Goal: Information Seeking & Learning: Check status

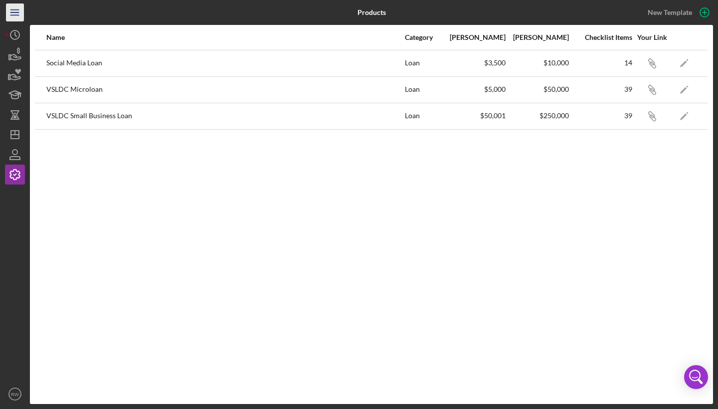
click at [14, 12] on line "button" at bounding box center [14, 12] width 8 height 0
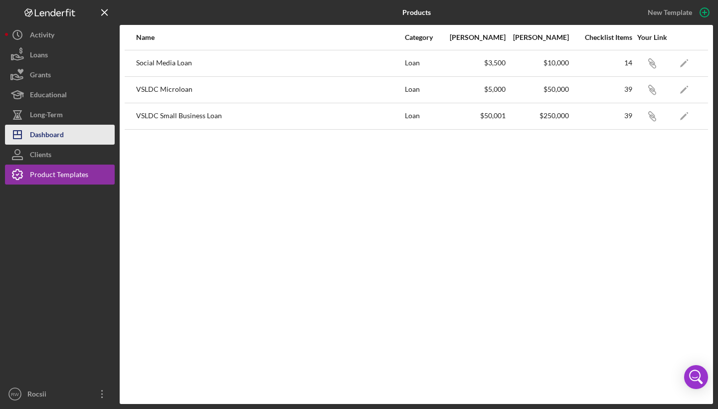
click at [53, 139] on div "Dashboard" at bounding box center [47, 136] width 34 height 22
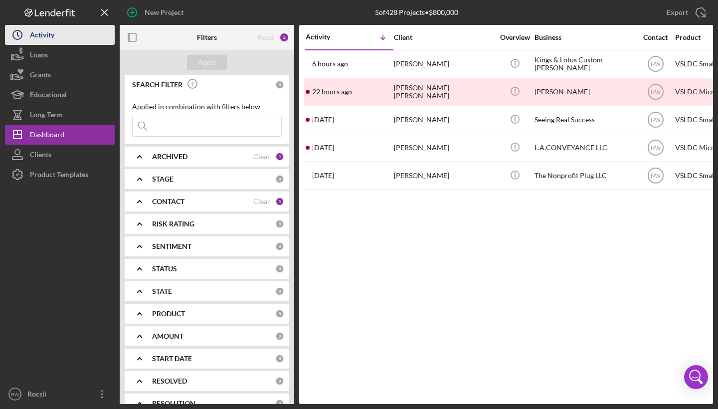
click at [39, 40] on div "Activity" at bounding box center [42, 36] width 24 height 22
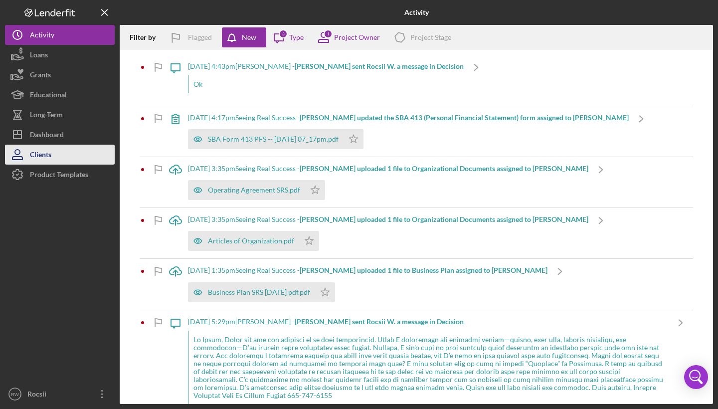
click at [60, 156] on button "Clients" at bounding box center [60, 155] width 110 height 20
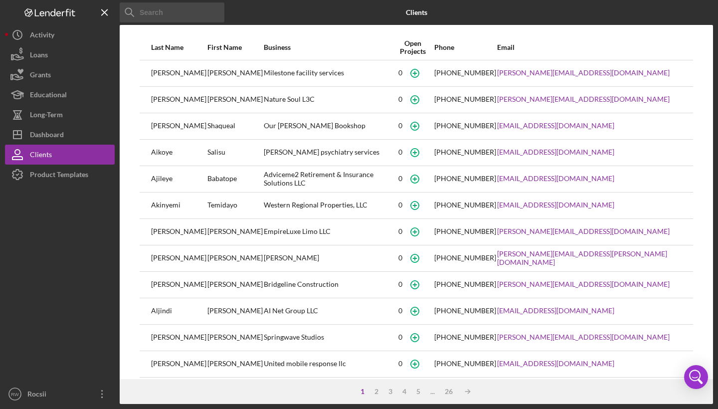
click at [145, 14] on input at bounding box center [172, 12] width 105 height 20
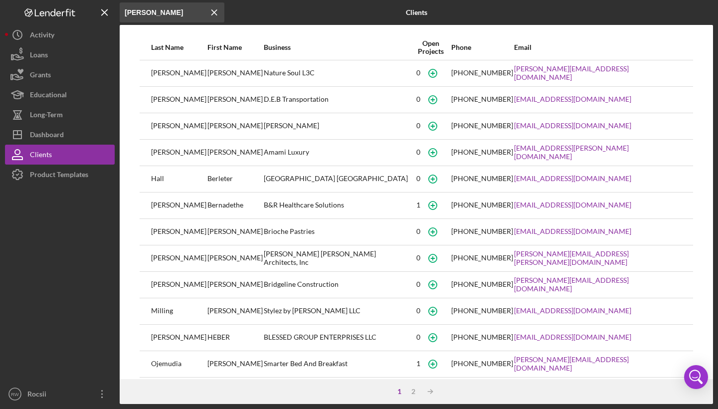
type input "[PERSON_NAME]"
click at [162, 80] on div "[PERSON_NAME]" at bounding box center [178, 73] width 55 height 25
click at [59, 53] on button "Loans" at bounding box center [60, 55] width 110 height 20
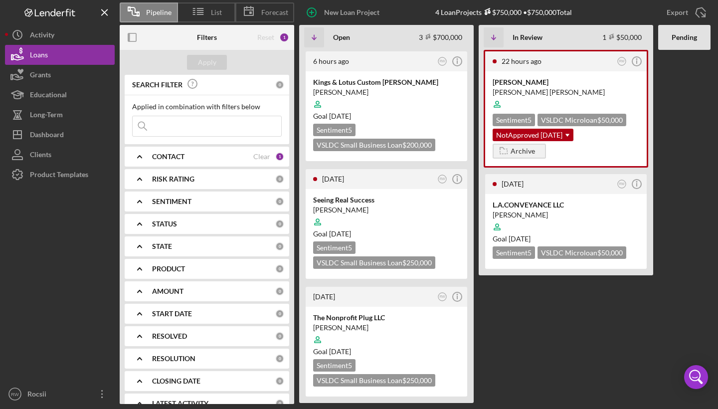
click at [180, 122] on input at bounding box center [207, 126] width 149 height 20
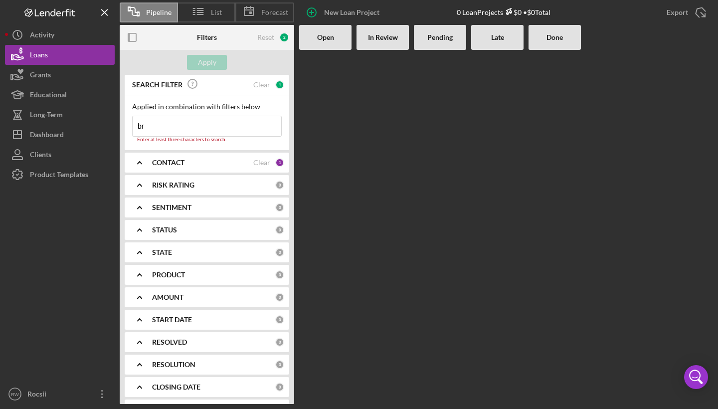
type input "b"
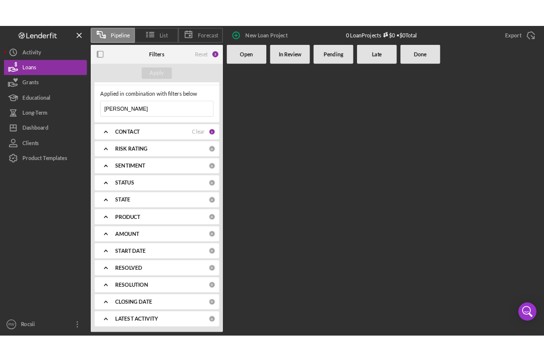
scroll to position [17, 0]
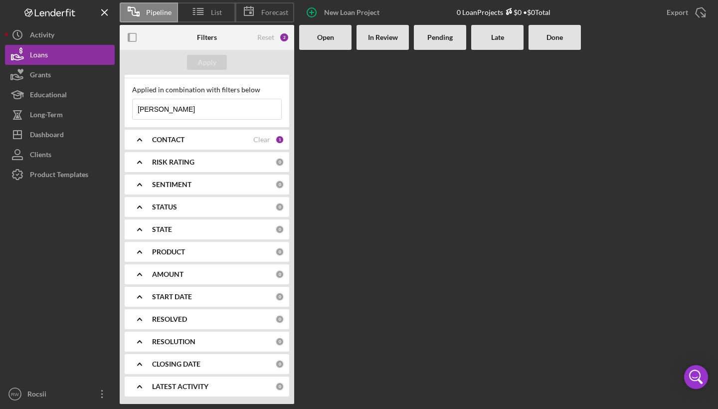
type input "[PERSON_NAME]"
click at [173, 280] on div "AMOUNT 0" at bounding box center [218, 274] width 132 height 20
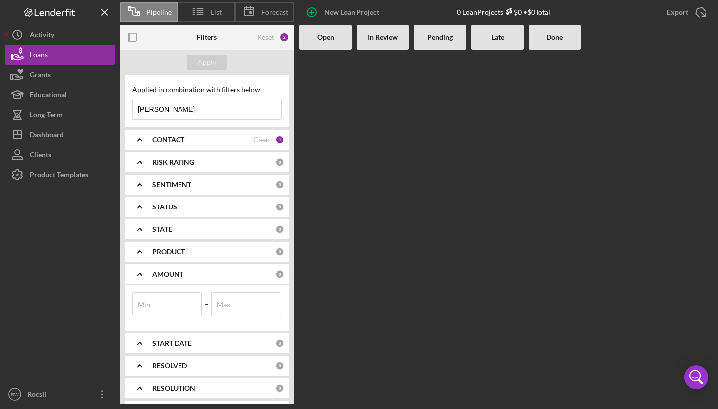
click at [173, 280] on div "AMOUNT 0" at bounding box center [218, 274] width 132 height 20
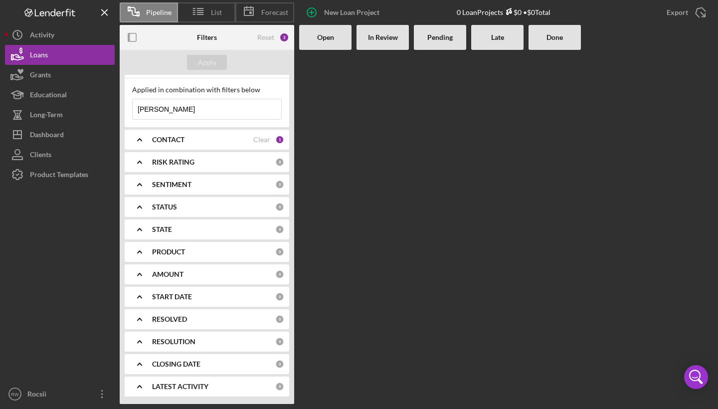
click at [187, 210] on div "STATUS" at bounding box center [213, 207] width 123 height 8
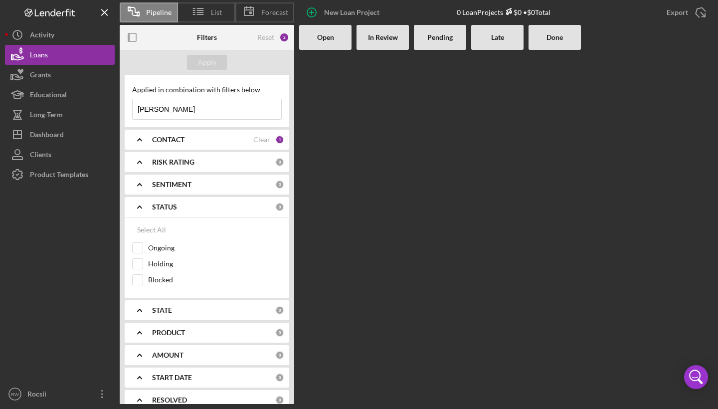
click at [159, 212] on div "STATUS 0" at bounding box center [218, 207] width 132 height 20
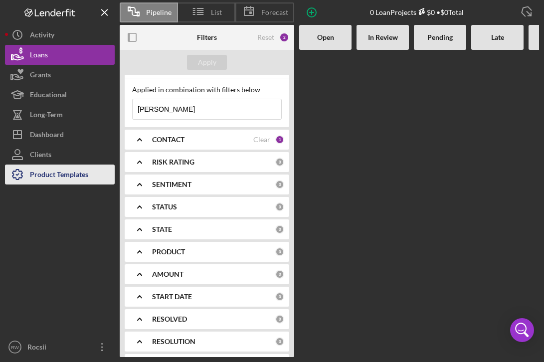
click at [86, 174] on div "Product Templates" at bounding box center [59, 176] width 58 height 22
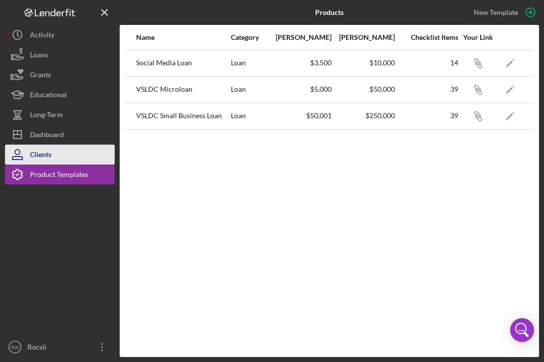
click at [81, 153] on button "Clients" at bounding box center [60, 155] width 110 height 20
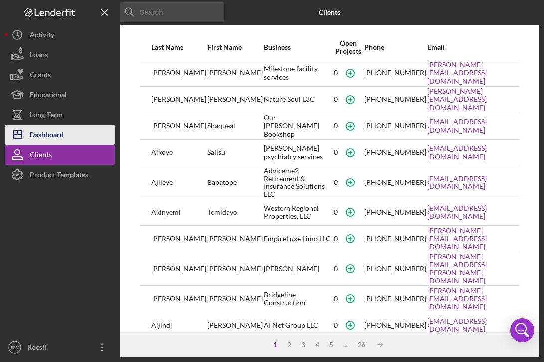
click at [75, 129] on button "Icon/Dashboard Dashboard" at bounding box center [60, 135] width 110 height 20
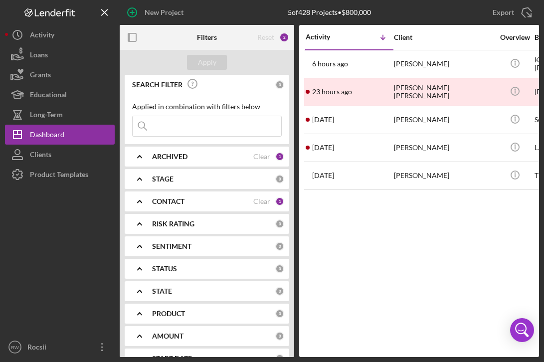
click at [179, 128] on input at bounding box center [207, 126] width 149 height 20
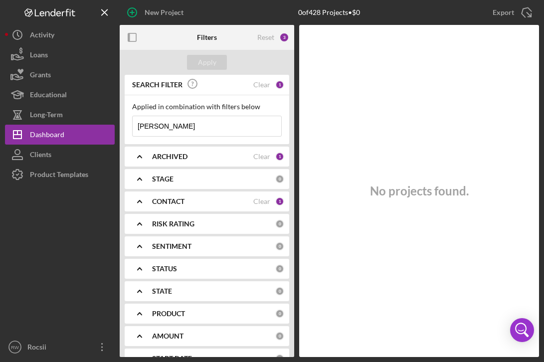
type input "[PERSON_NAME]"
click at [169, 154] on b "ARCHIVED" at bounding box center [169, 157] width 35 height 8
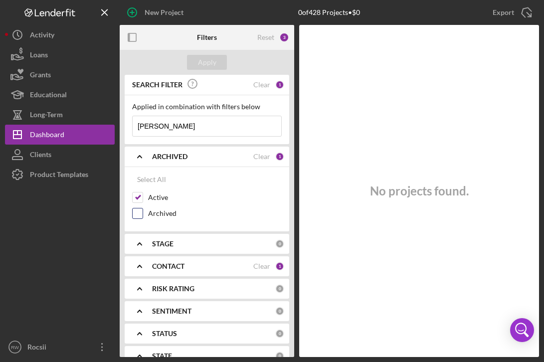
click at [148, 213] on div "Archived" at bounding box center [207, 216] width 150 height 16
click at [145, 214] on div "Archived" at bounding box center [207, 216] width 150 height 16
click at [142, 214] on input "Archived" at bounding box center [138, 214] width 10 height 10
checkbox input "true"
click at [219, 61] on button "Apply" at bounding box center [207, 62] width 40 height 15
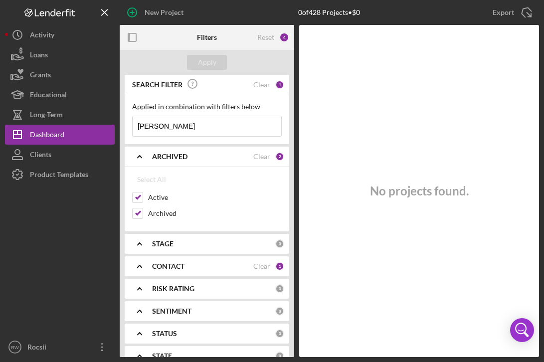
click at [222, 124] on input "[PERSON_NAME]" at bounding box center [207, 126] width 149 height 20
click at [267, 84] on div "SEARCH FILTER Clear 1" at bounding box center [207, 85] width 155 height 22
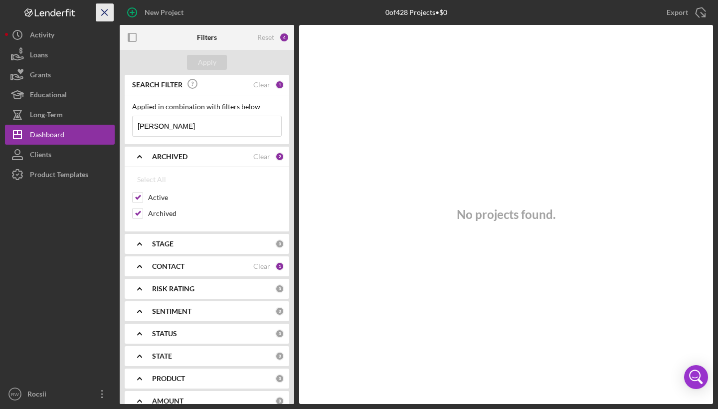
click at [108, 15] on icon "Icon/Menu Close" at bounding box center [105, 12] width 22 height 22
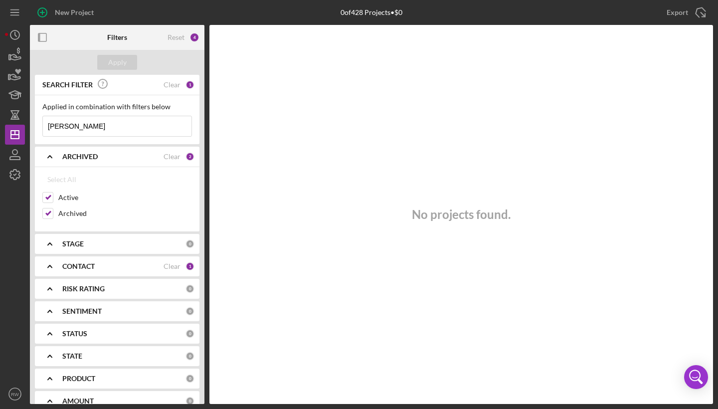
click at [94, 241] on div "STAGE" at bounding box center [123, 244] width 123 height 8
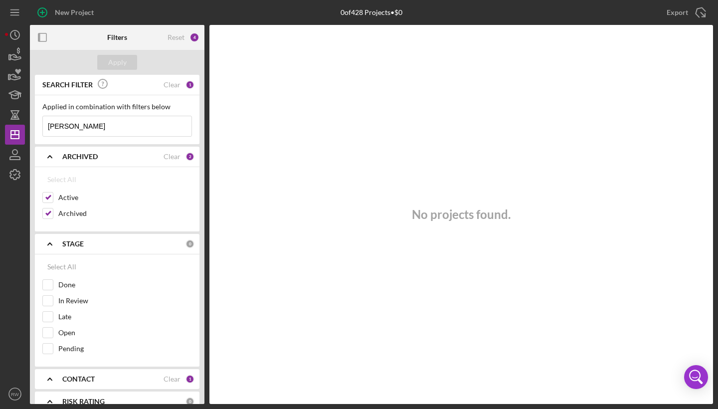
click at [50, 244] on polyline at bounding box center [50, 244] width 4 height 2
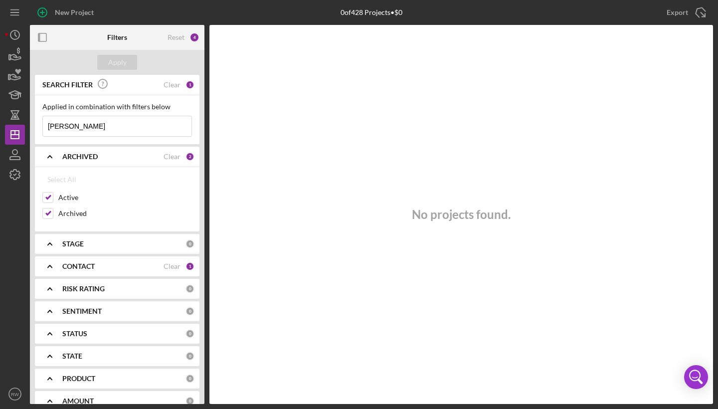
click at [82, 121] on input "[PERSON_NAME]" at bounding box center [117, 126] width 149 height 20
click at [129, 132] on input "[PERSON_NAME]" at bounding box center [117, 126] width 149 height 20
type input "b"
type input "[PERSON_NAME]"
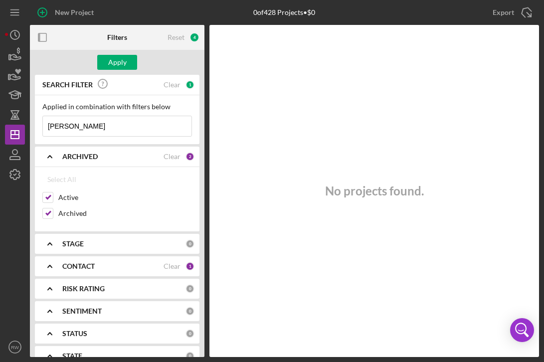
drag, startPoint x: 89, startPoint y: 122, endPoint x: 26, endPoint y: 123, distance: 62.4
click at [26, 123] on div "New Project 0 of 428 Projects • $0 Export Icon/Export Filters Reset 4 Apply SEA…" at bounding box center [272, 178] width 534 height 357
paste input "[PERSON_NAME]"
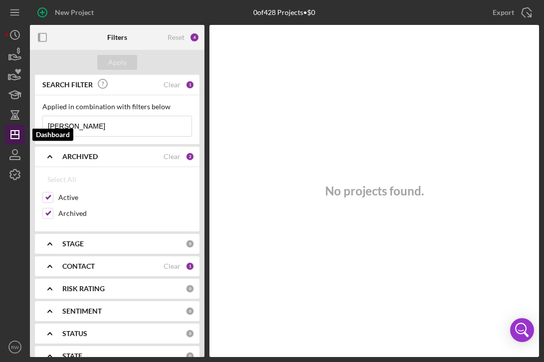
type input "[PERSON_NAME]"
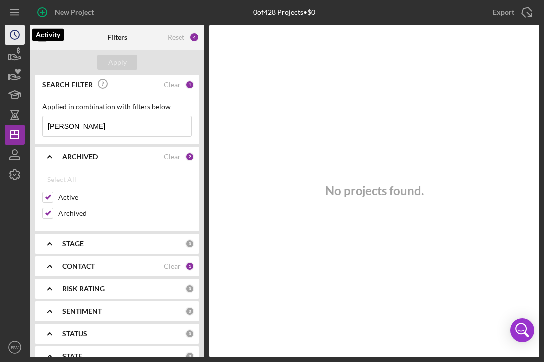
click at [15, 40] on icon "Icon/History" at bounding box center [14, 34] width 25 height 25
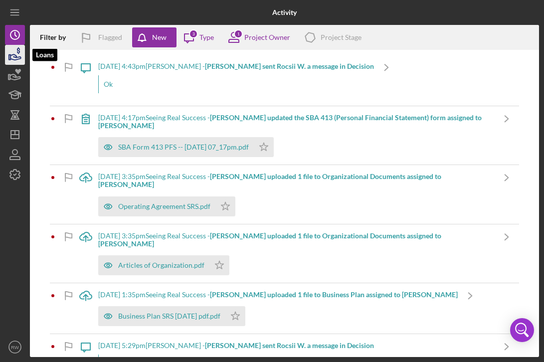
click at [21, 54] on icon "button" at bounding box center [14, 54] width 25 height 25
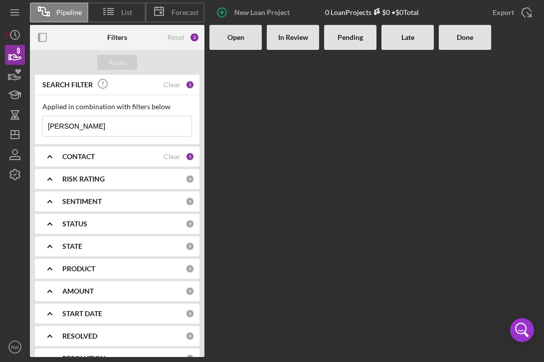
click at [74, 129] on input "[PERSON_NAME]" at bounding box center [117, 126] width 149 height 20
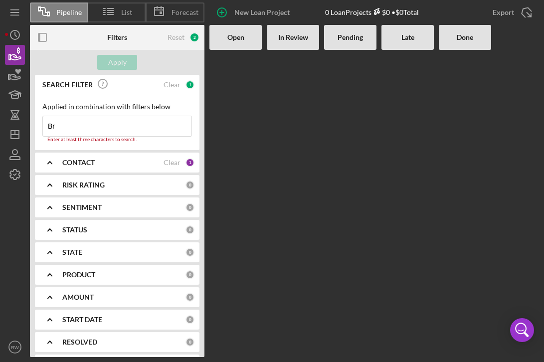
type input "B"
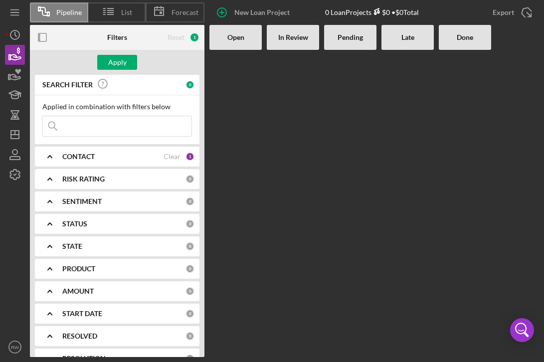
paste input "[PERSON_NAME]"
type input "[PERSON_NAME]"
click at [292, 32] on div "In Review" at bounding box center [293, 37] width 52 height 25
click at [261, 33] on div "Open" at bounding box center [236, 37] width 52 height 25
click at [82, 223] on b "STATUS" at bounding box center [74, 224] width 25 height 8
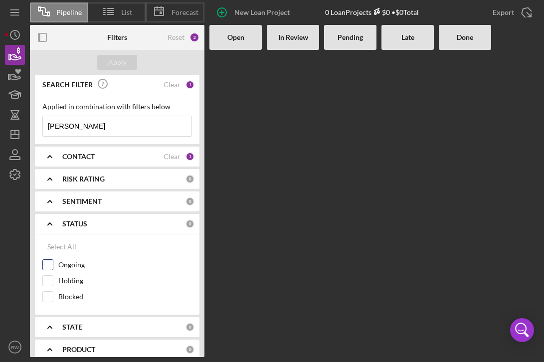
click at [47, 261] on input "Ongoing" at bounding box center [48, 265] width 10 height 10
checkbox input "false"
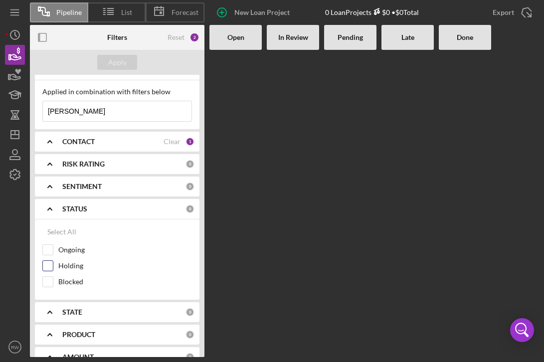
scroll to position [15, 0]
click at [75, 210] on b "STATUS" at bounding box center [74, 209] width 25 height 8
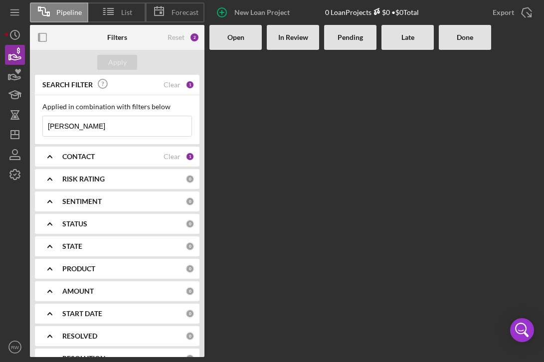
scroll to position [0, 0]
click at [22, 74] on icon "button" at bounding box center [14, 74] width 25 height 25
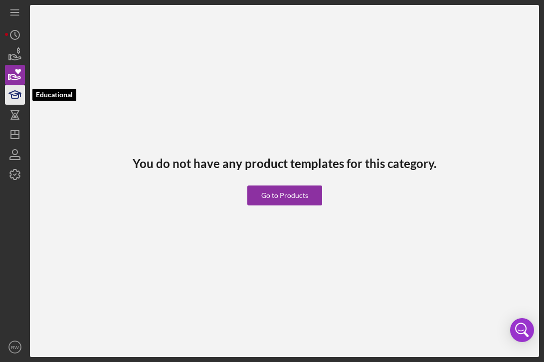
click at [20, 98] on icon "button" at bounding box center [14, 94] width 25 height 25
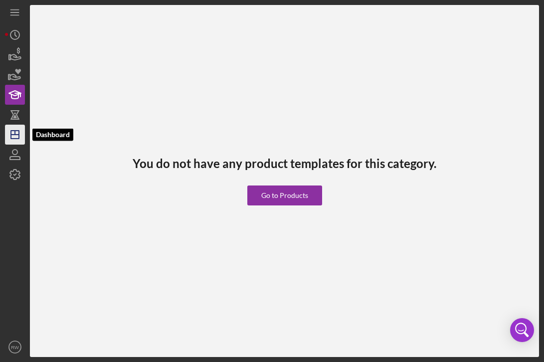
click at [18, 135] on line "button" at bounding box center [15, 135] width 8 height 0
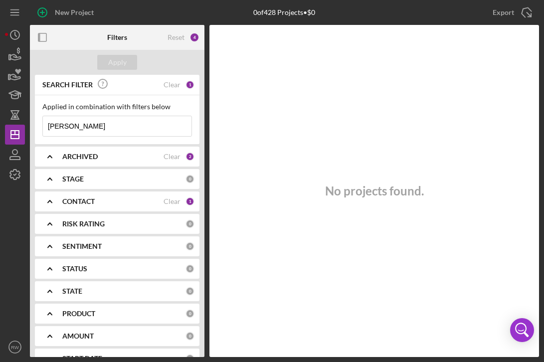
click at [96, 123] on input "[PERSON_NAME]" at bounding box center [117, 126] width 149 height 20
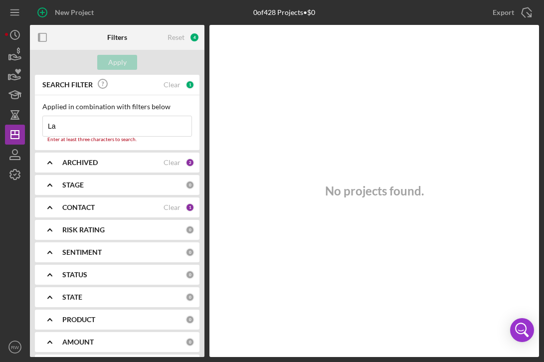
type input "L"
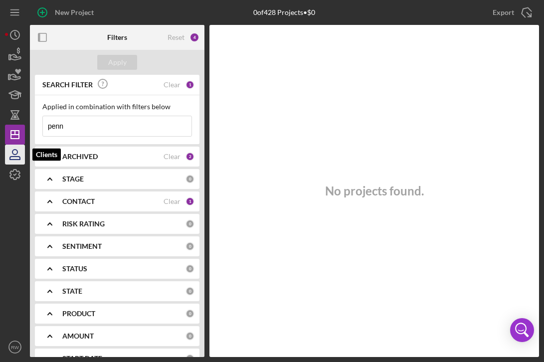
type input "penn"
click at [13, 155] on icon "button" at bounding box center [14, 154] width 25 height 25
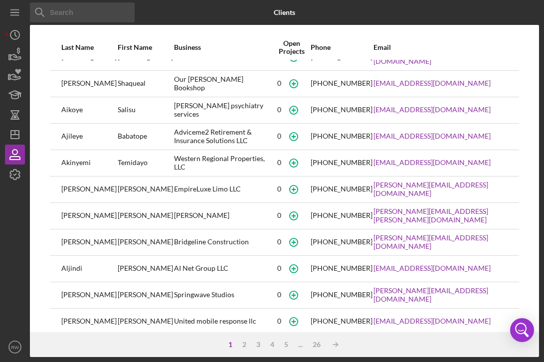
scroll to position [46, 0]
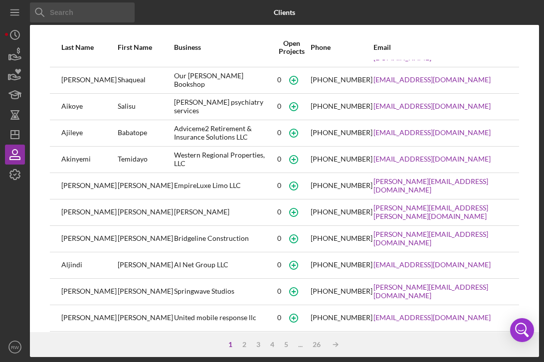
click at [58, 9] on input at bounding box center [82, 12] width 105 height 20
paste input "[PERSON_NAME]"
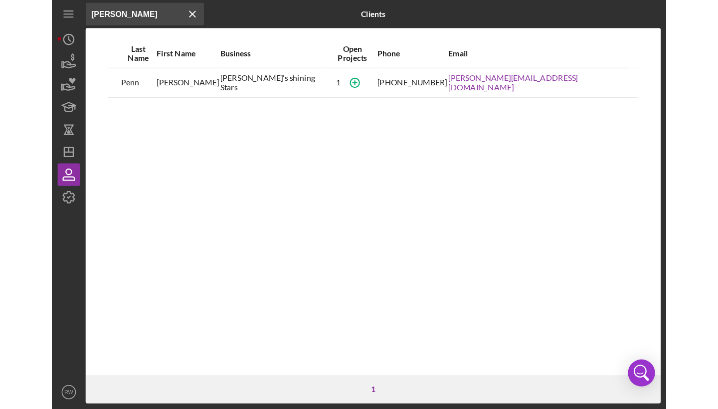
scroll to position [0, 0]
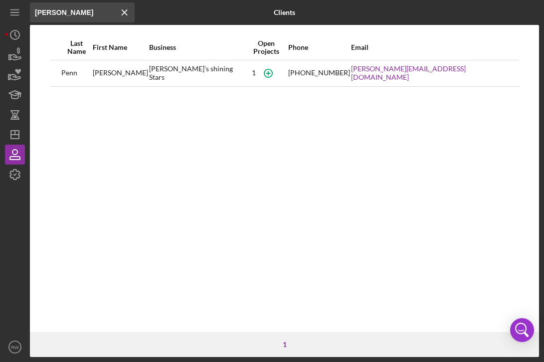
type input "[PERSON_NAME]"
click at [145, 71] on div "[PERSON_NAME]" at bounding box center [120, 73] width 55 height 25
click at [129, 74] on div "[PERSON_NAME]" at bounding box center [120, 73] width 55 height 25
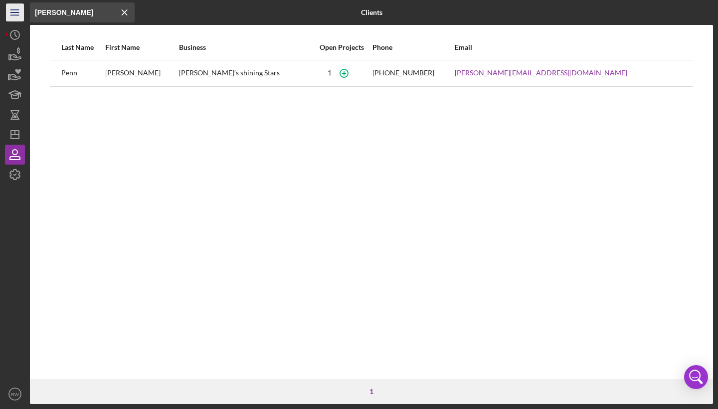
click at [8, 6] on icon "Icon/Menu" at bounding box center [15, 12] width 22 height 22
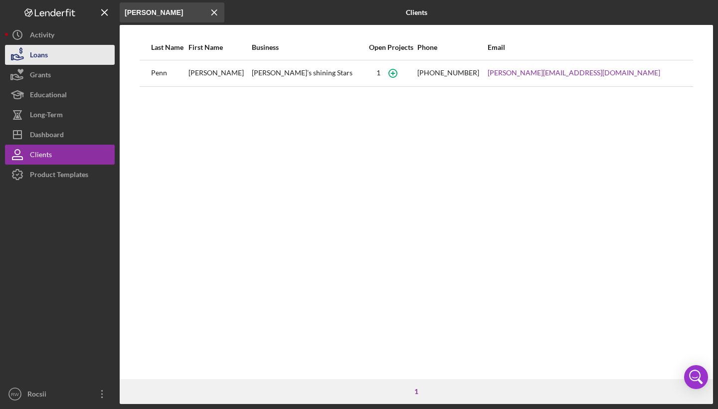
click at [35, 47] on div "Loans" at bounding box center [39, 56] width 18 height 22
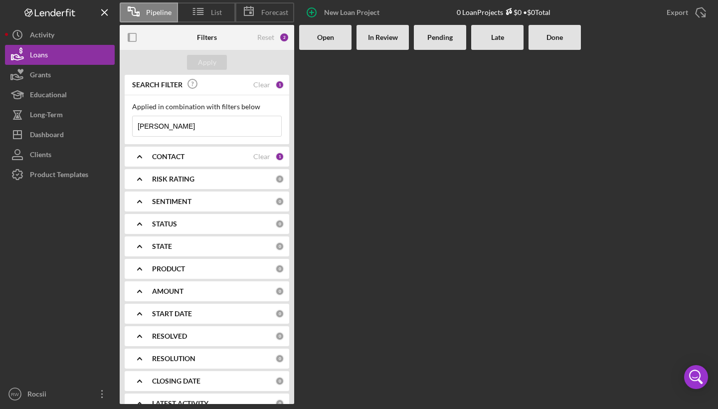
click at [191, 127] on input "[PERSON_NAME]" at bounding box center [207, 126] width 149 height 20
type input "L"
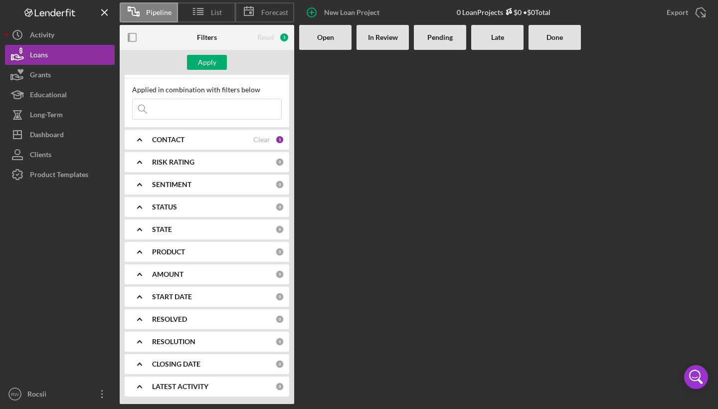
scroll to position [17, 0]
click at [158, 383] on b "LATEST ACTIVITY" at bounding box center [180, 387] width 56 height 8
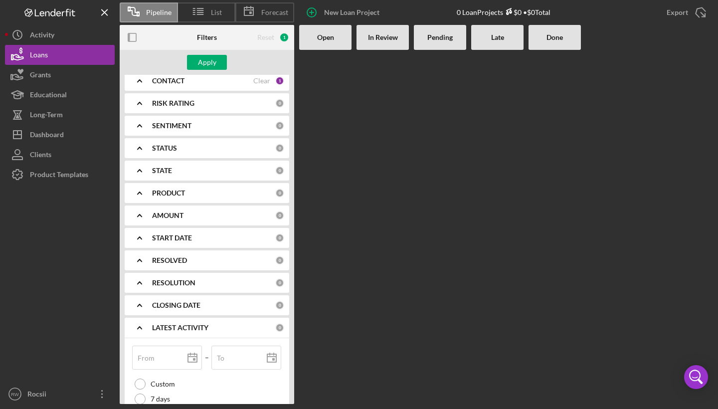
scroll to position [144, 0]
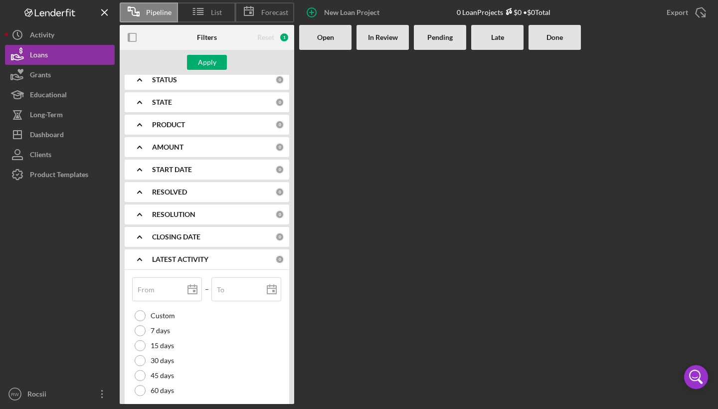
click at [174, 256] on b "LATEST ACTIVITY" at bounding box center [180, 259] width 56 height 8
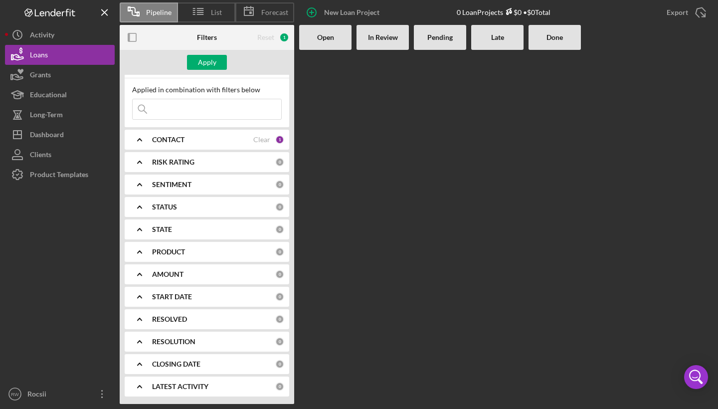
click at [173, 209] on b "STATUS" at bounding box center [164, 207] width 25 height 8
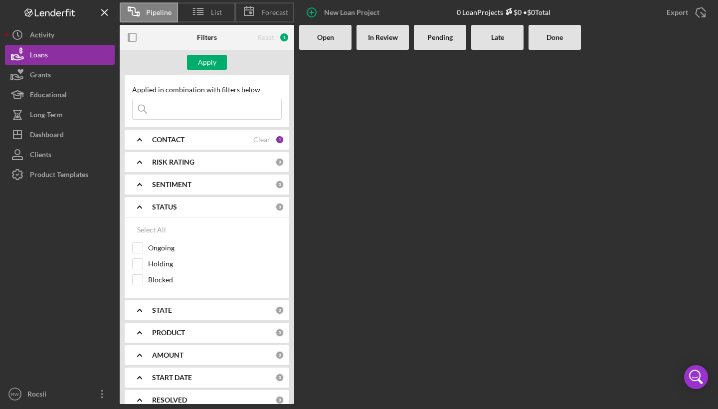
click at [173, 209] on b "STATUS" at bounding box center [164, 207] width 25 height 8
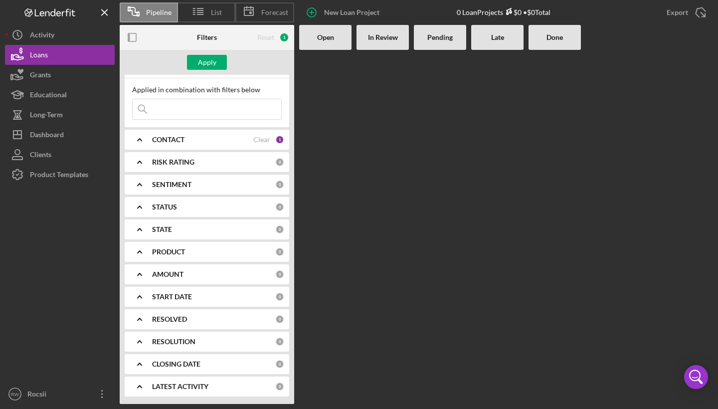
click at [170, 190] on div "SENTIMENT 0" at bounding box center [218, 185] width 132 height 20
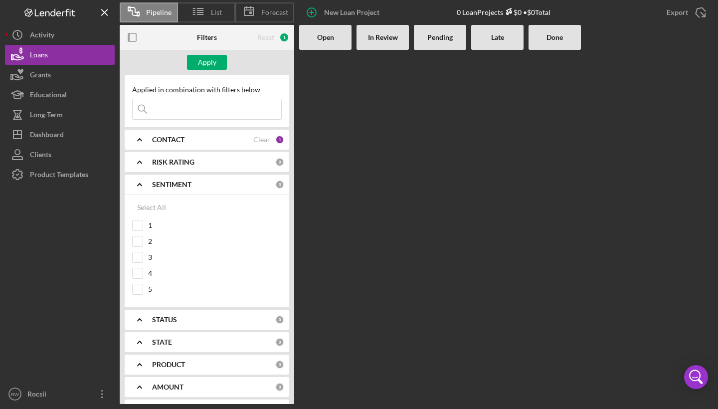
click at [170, 190] on div "SENTIMENT 0" at bounding box center [218, 185] width 132 height 20
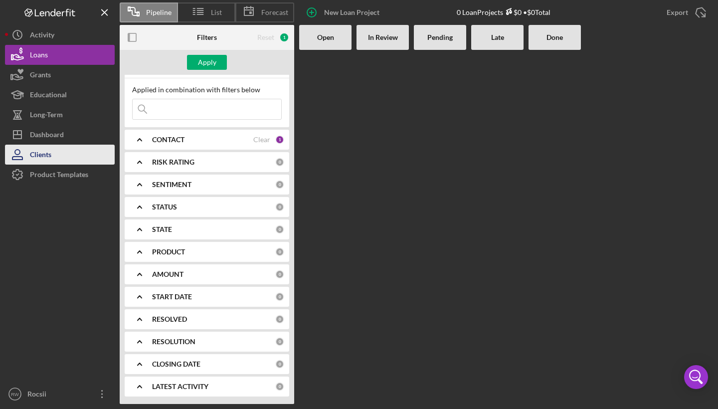
click at [69, 147] on button "Clients" at bounding box center [60, 155] width 110 height 20
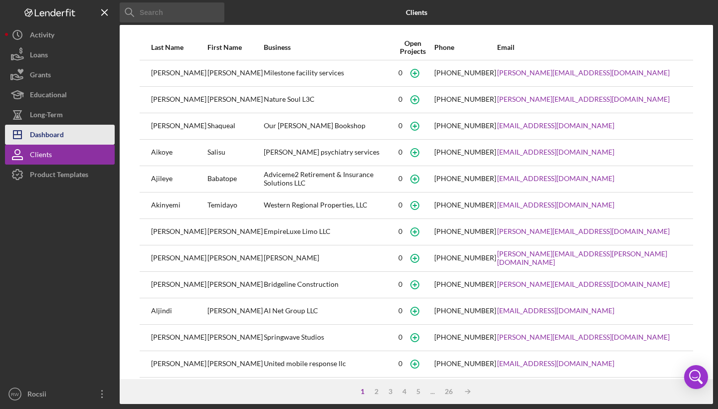
click at [60, 133] on div "Dashboard" at bounding box center [47, 136] width 34 height 22
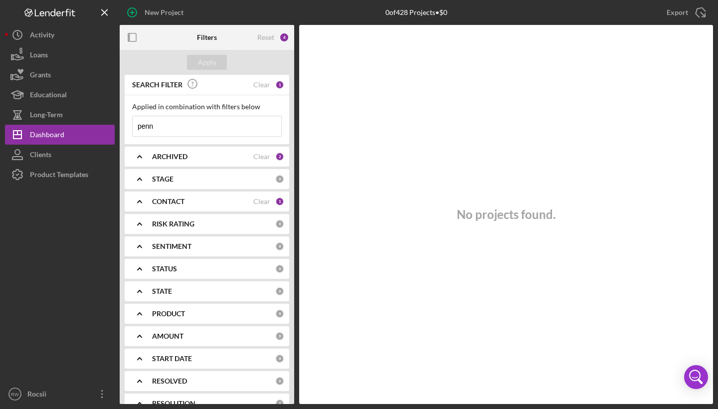
click at [168, 158] on b "ARCHIVED" at bounding box center [169, 157] width 35 height 8
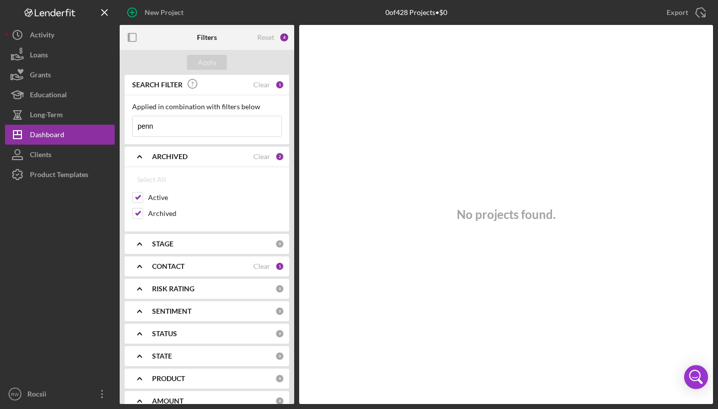
click at [181, 125] on input "penn" at bounding box center [207, 126] width 149 height 20
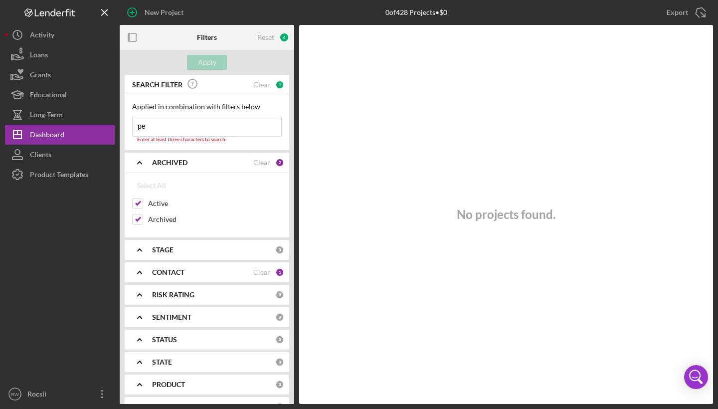
type input "p"
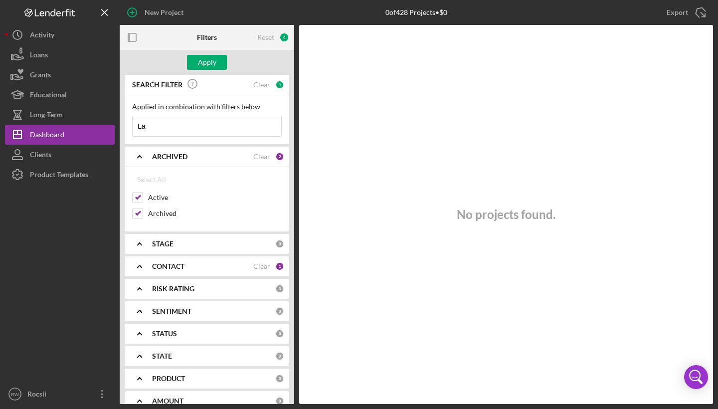
type input "L"
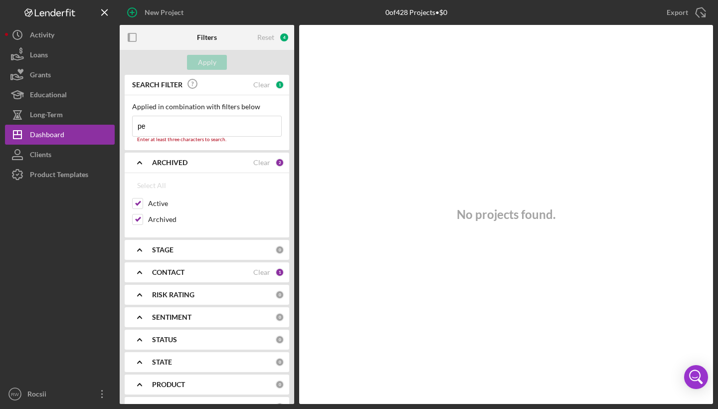
type input "p"
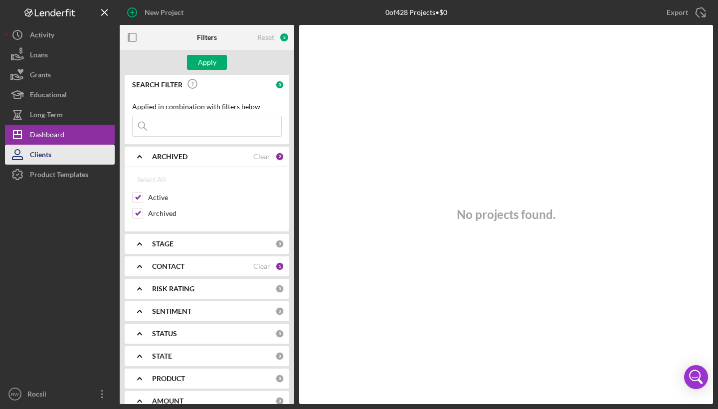
click at [103, 160] on button "Clients" at bounding box center [60, 155] width 110 height 20
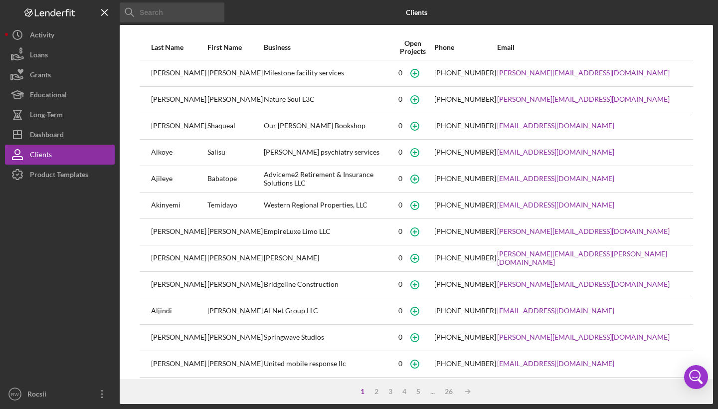
click at [193, 16] on input at bounding box center [172, 12] width 105 height 20
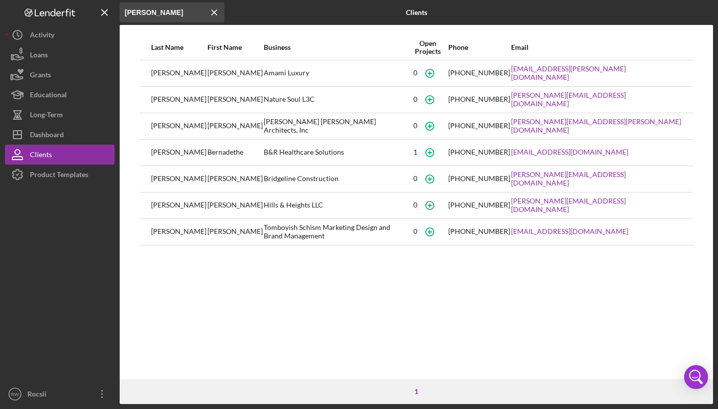
type input "[PERSON_NAME]"
click at [216, 11] on line at bounding box center [214, 12] width 5 height 5
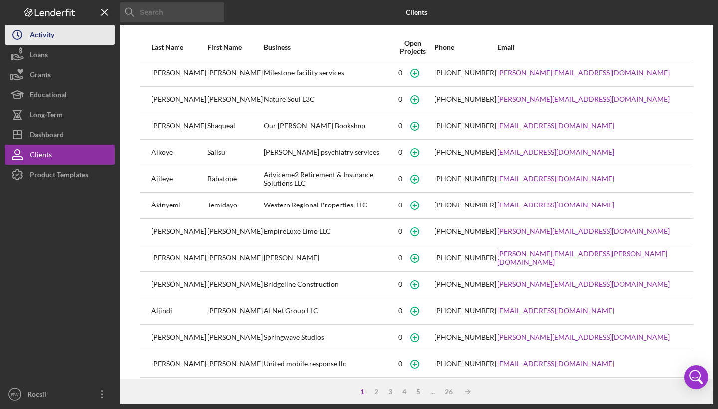
click at [55, 41] on button "Icon/History Activity" at bounding box center [60, 35] width 110 height 20
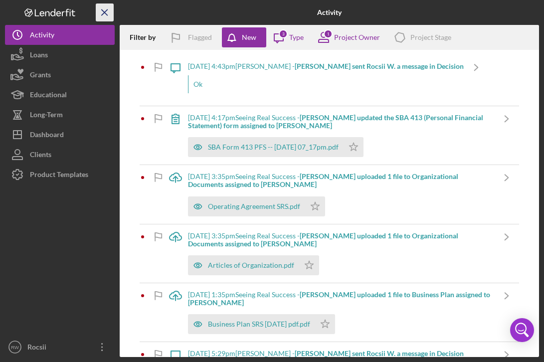
click at [102, 15] on line "button" at bounding box center [104, 11] width 5 height 5
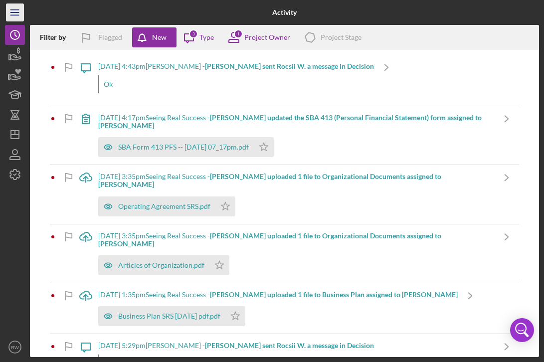
click at [12, 11] on icon "Icon/Menu" at bounding box center [15, 12] width 22 height 22
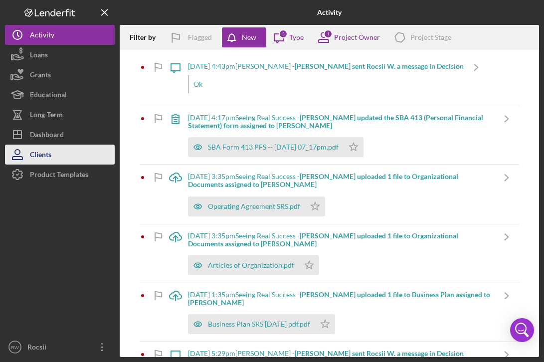
click at [46, 153] on div "Clients" at bounding box center [40, 156] width 21 height 22
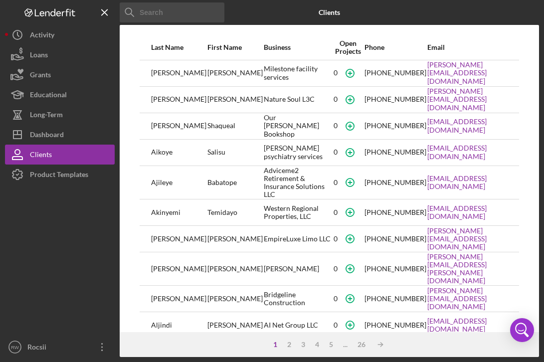
click at [211, 10] on input at bounding box center [172, 12] width 105 height 20
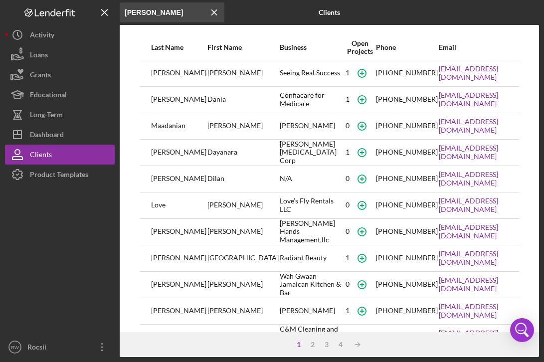
type input "[PERSON_NAME]"
click at [280, 75] on div "Seeing Real Success" at bounding box center [312, 73] width 64 height 25
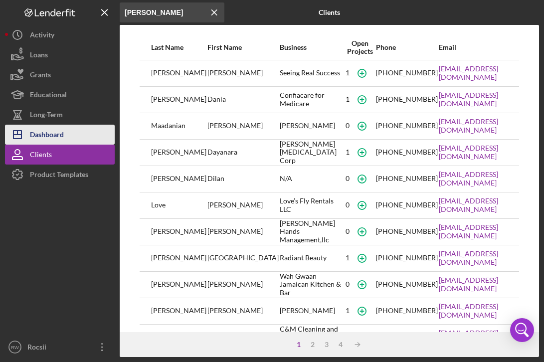
click at [62, 132] on div "Dashboard" at bounding box center [47, 136] width 34 height 22
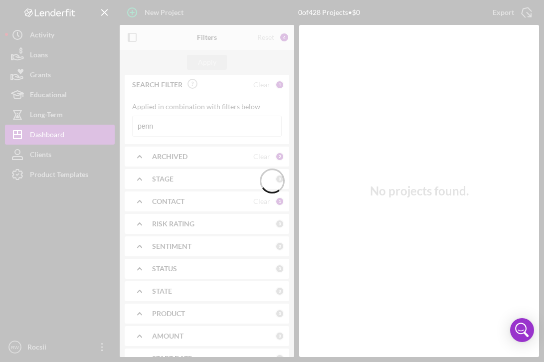
click at [166, 132] on div at bounding box center [272, 181] width 544 height 362
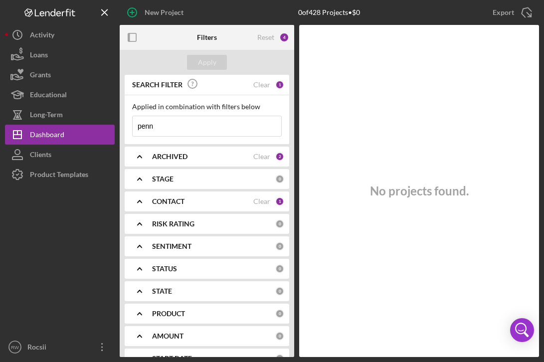
click at [165, 126] on input "penn" at bounding box center [207, 126] width 149 height 20
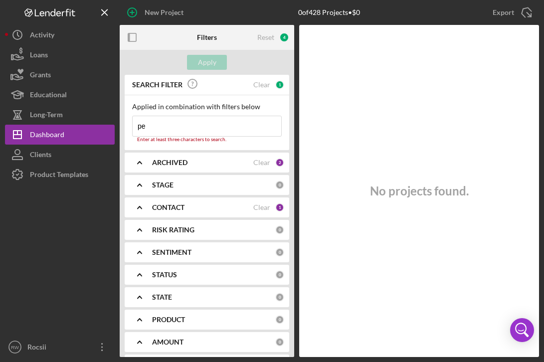
type input "p"
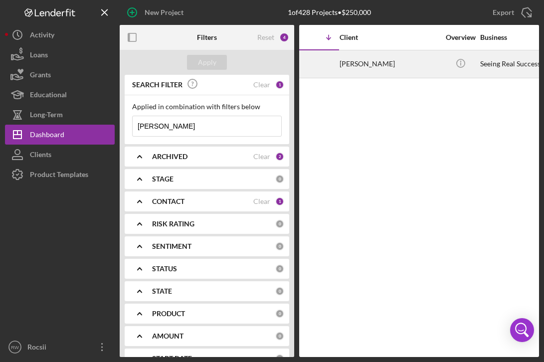
scroll to position [0, 39]
type input "[PERSON_NAME]"
click at [352, 64] on div "[DATE] [PERSON_NAME]" at bounding box center [310, 64] width 87 height 26
